Goal: Task Accomplishment & Management: Manage account settings

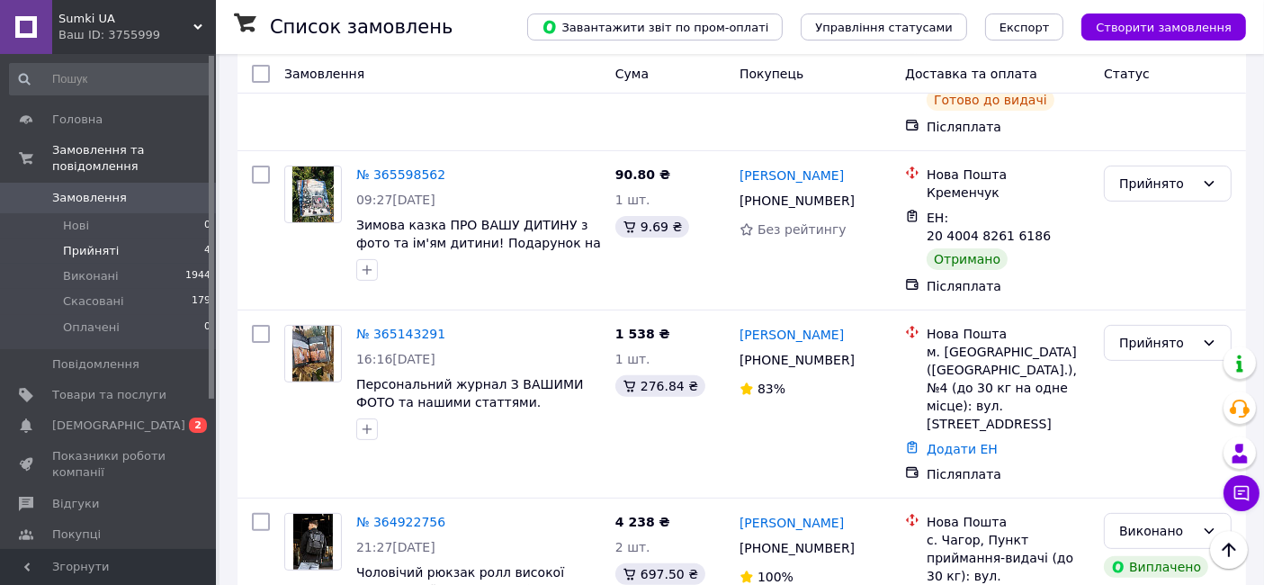
click at [90, 243] on span "Прийняті" at bounding box center [91, 251] width 56 height 16
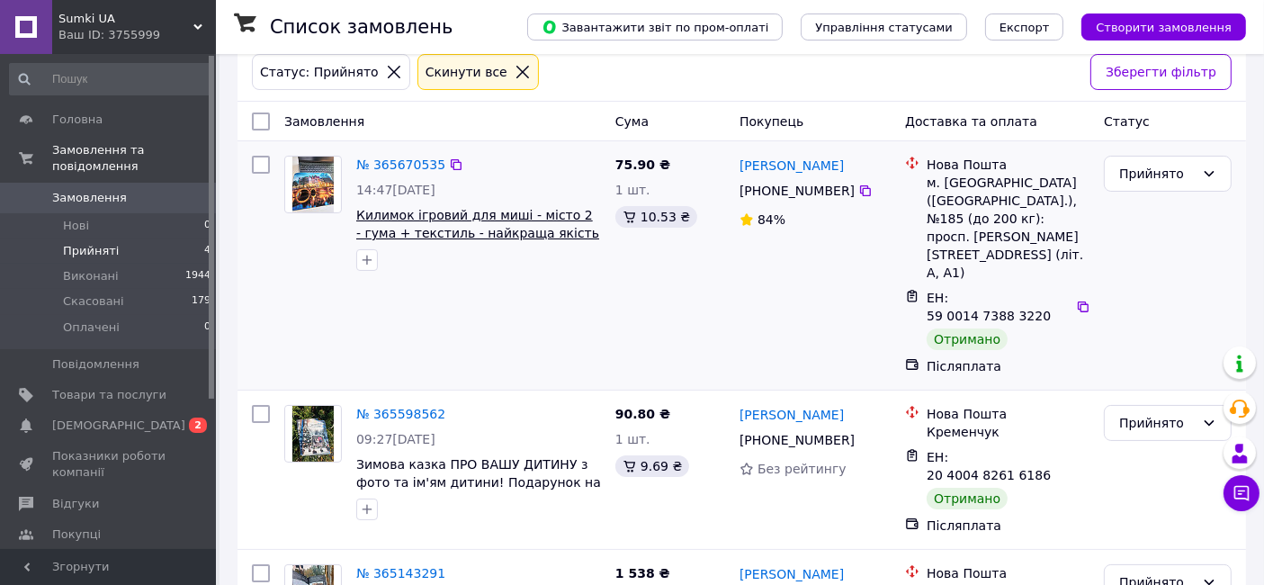
scroll to position [151, 0]
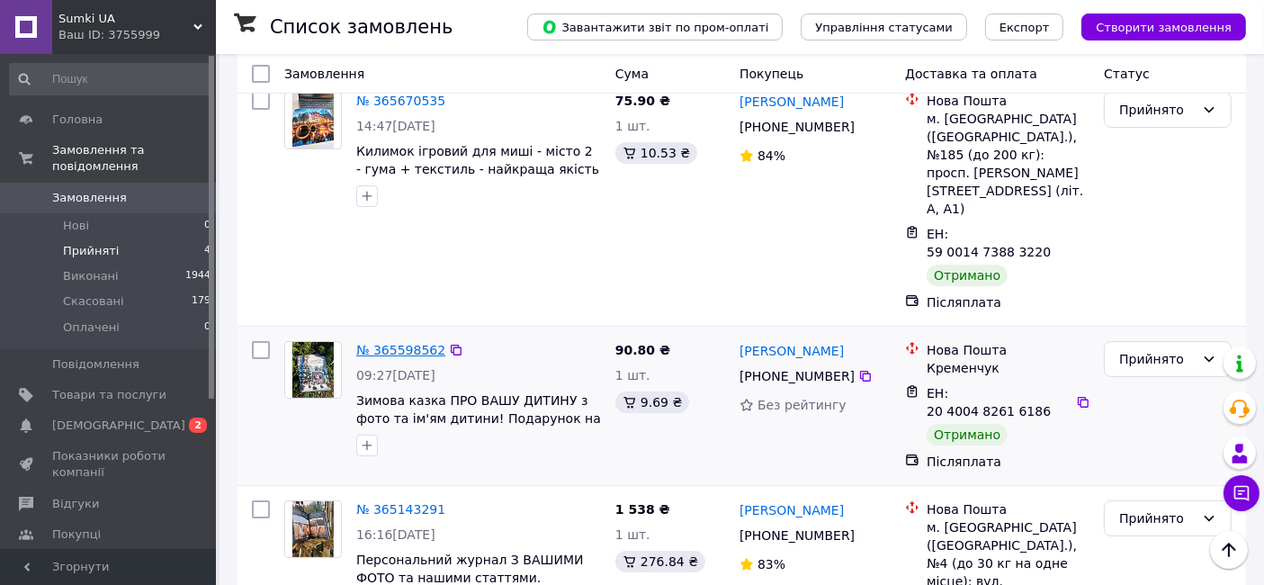
click at [411, 343] on link "№ 365598562" at bounding box center [400, 350] width 89 height 14
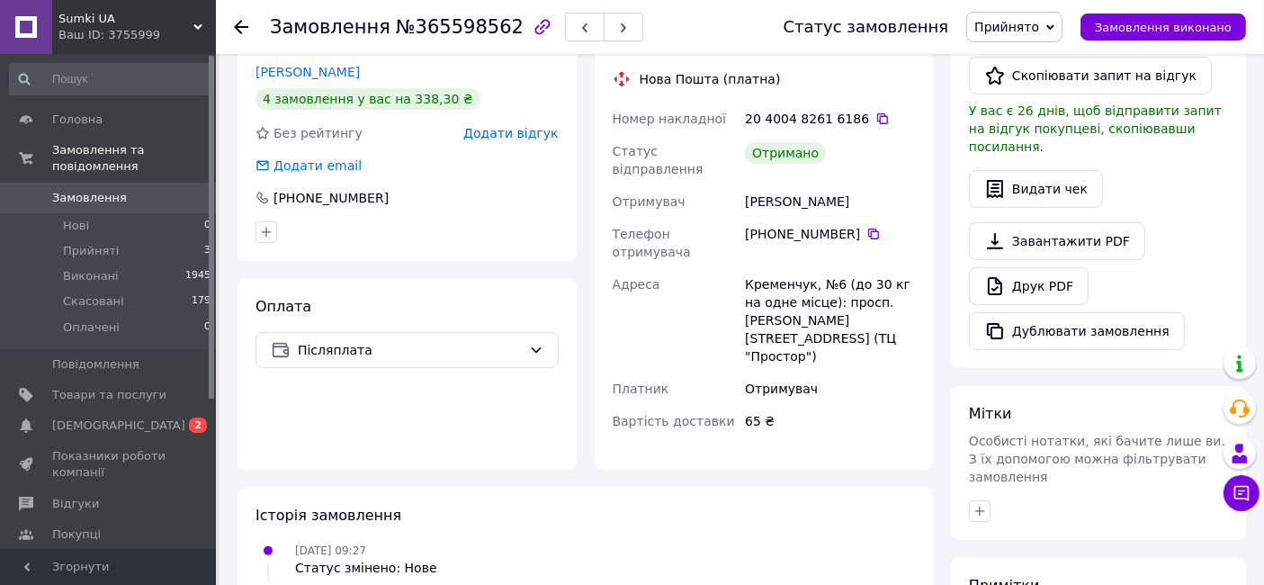
scroll to position [352, 0]
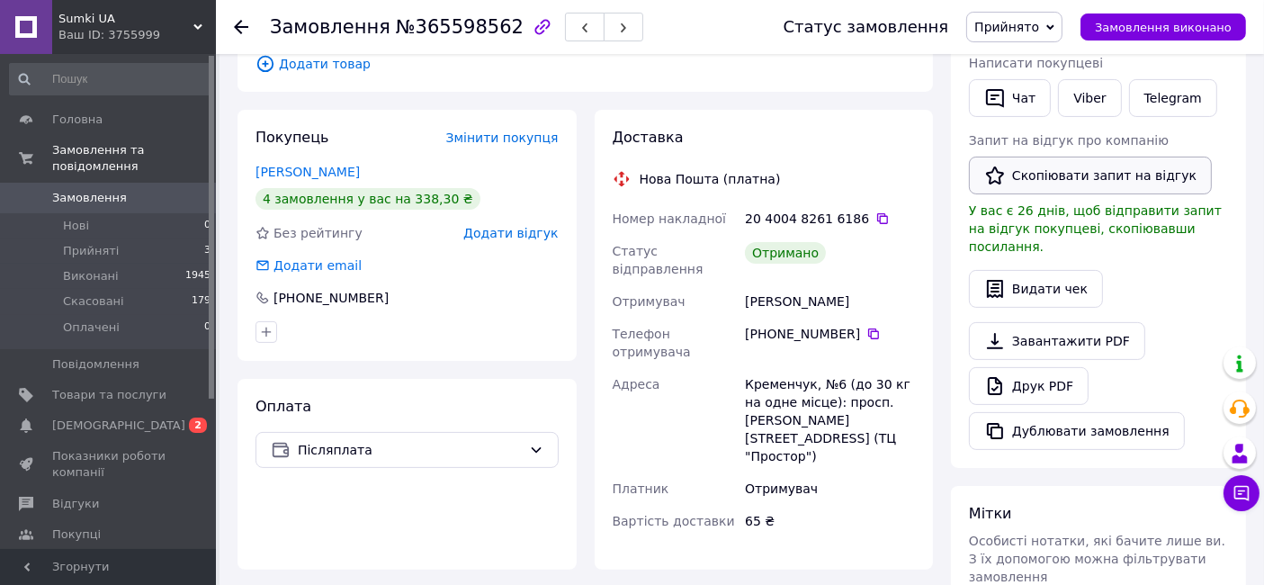
click at [1025, 181] on button "Скопіювати запит на відгук" at bounding box center [1090, 175] width 243 height 38
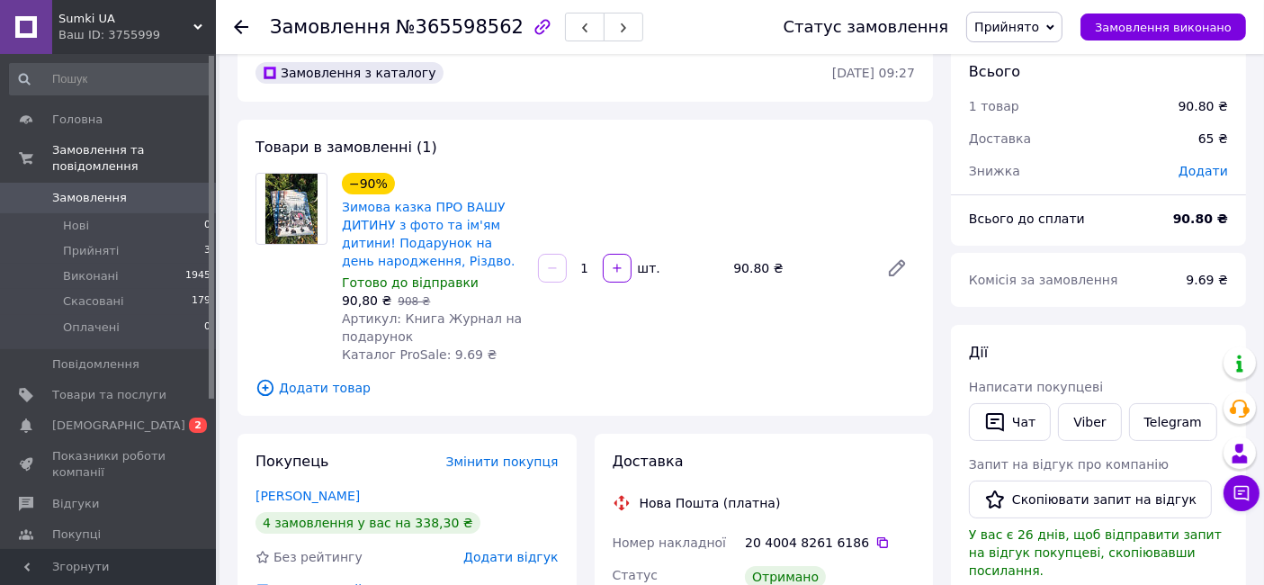
scroll to position [0, 0]
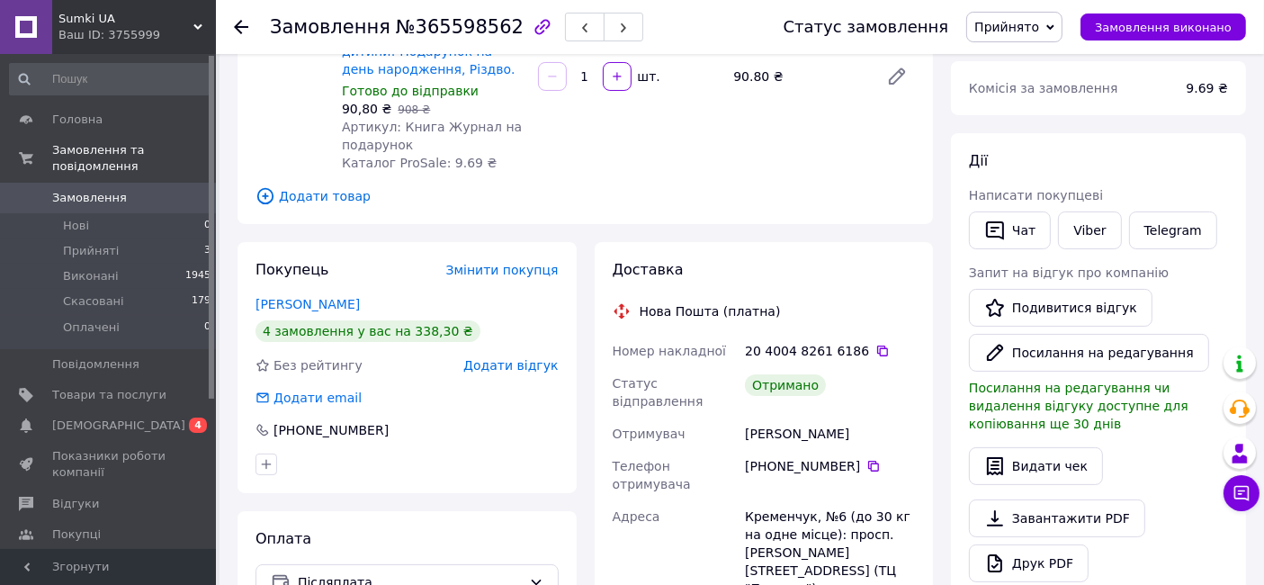
scroll to position [299, 0]
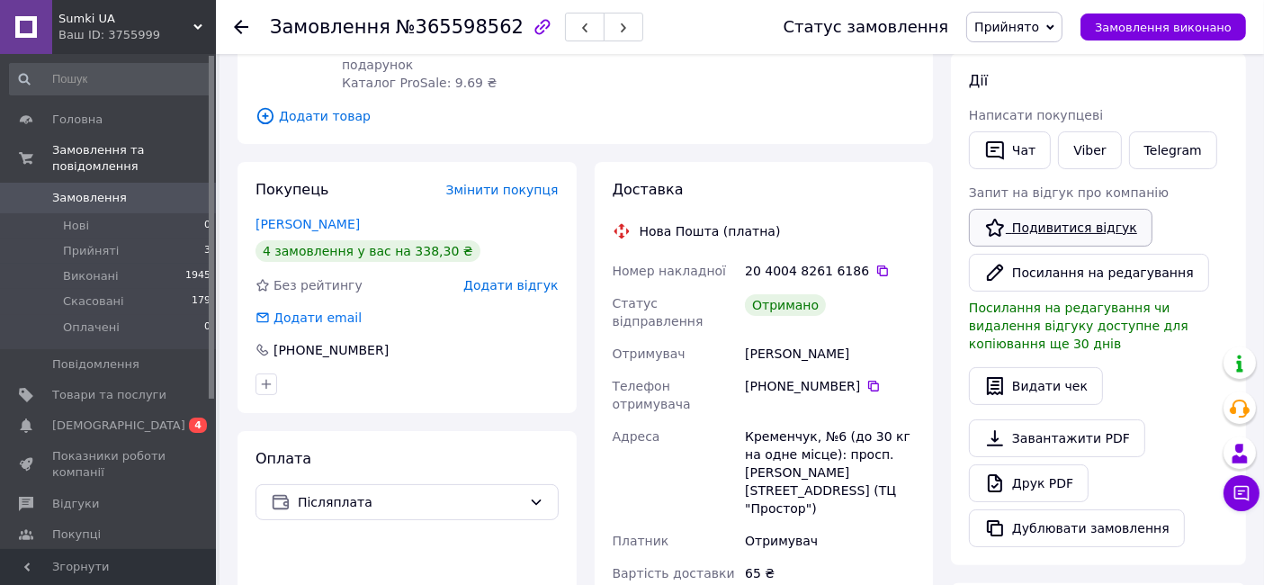
click at [1044, 223] on link "Подивитися відгук" at bounding box center [1060, 228] width 183 height 38
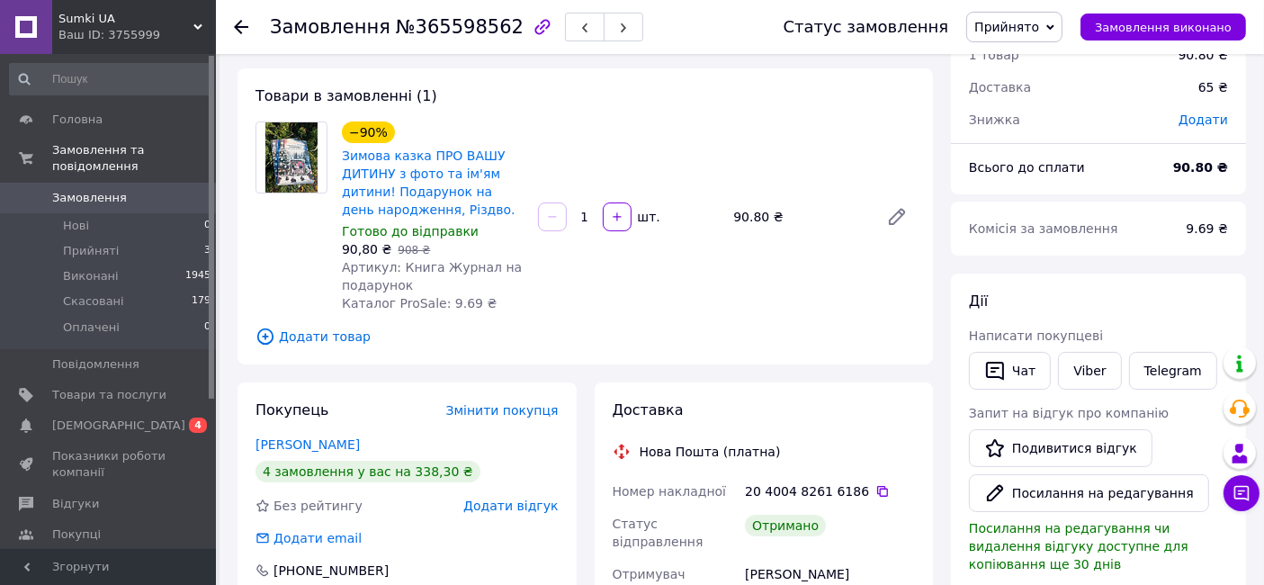
scroll to position [0, 0]
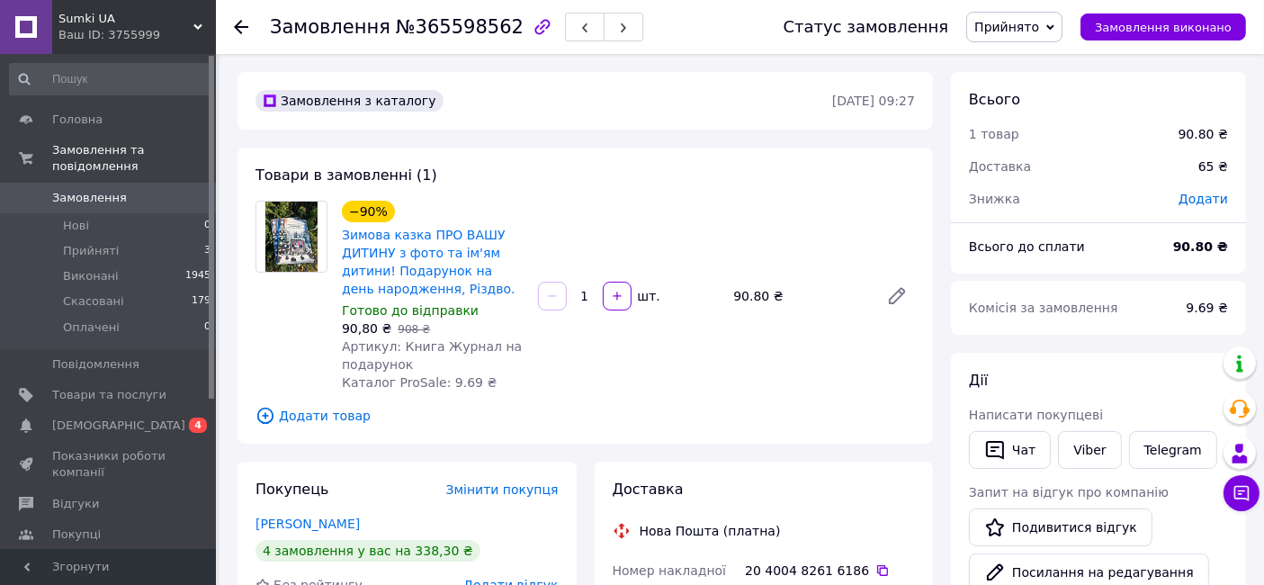
click at [1039, 32] on span "Прийнято" at bounding box center [1006, 27] width 65 height 14
click at [1037, 66] on li "Виконано" at bounding box center [1014, 62] width 94 height 27
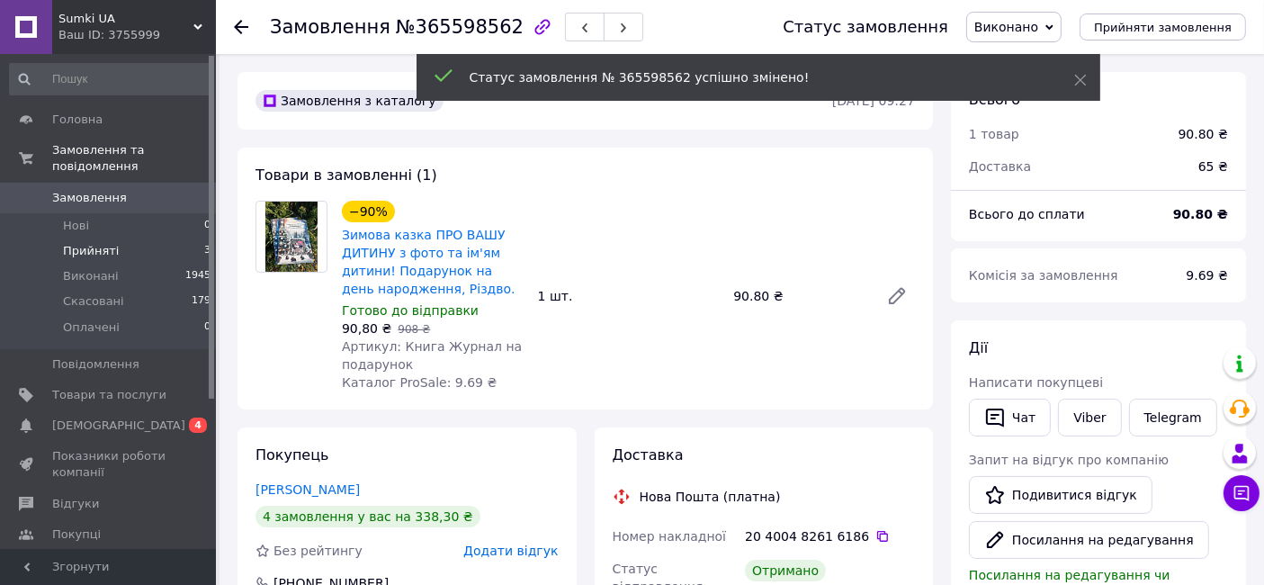
click at [124, 238] on li "Прийняті 3" at bounding box center [110, 250] width 221 height 25
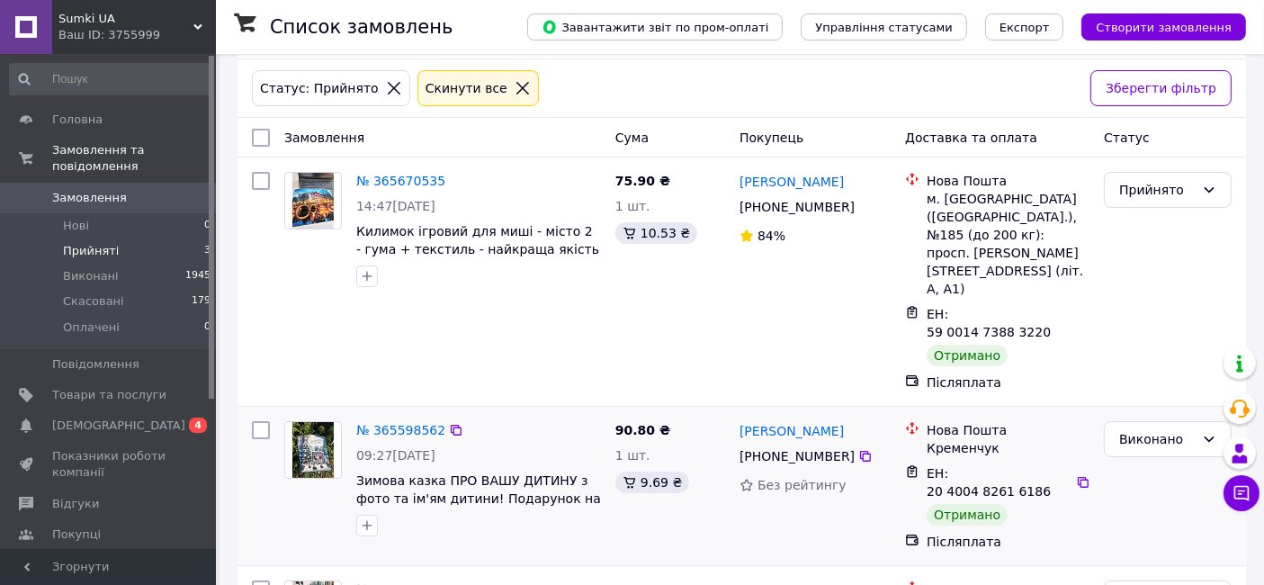
scroll to position [151, 0]
